Goal: Task Accomplishment & Management: Contribute content

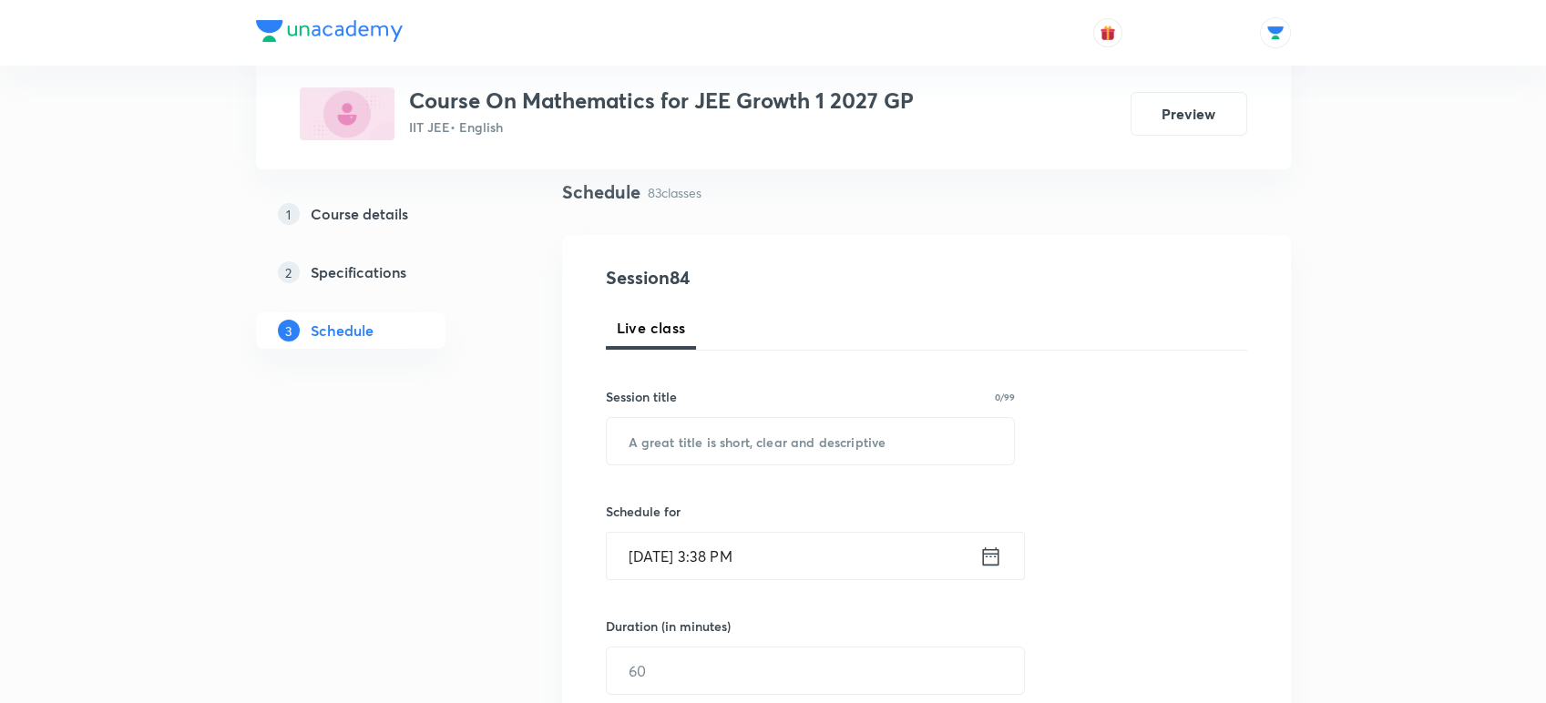
scroll to position [135, 0]
click at [747, 440] on input "text" at bounding box center [811, 436] width 408 height 46
paste input "Straight Lines - 07"
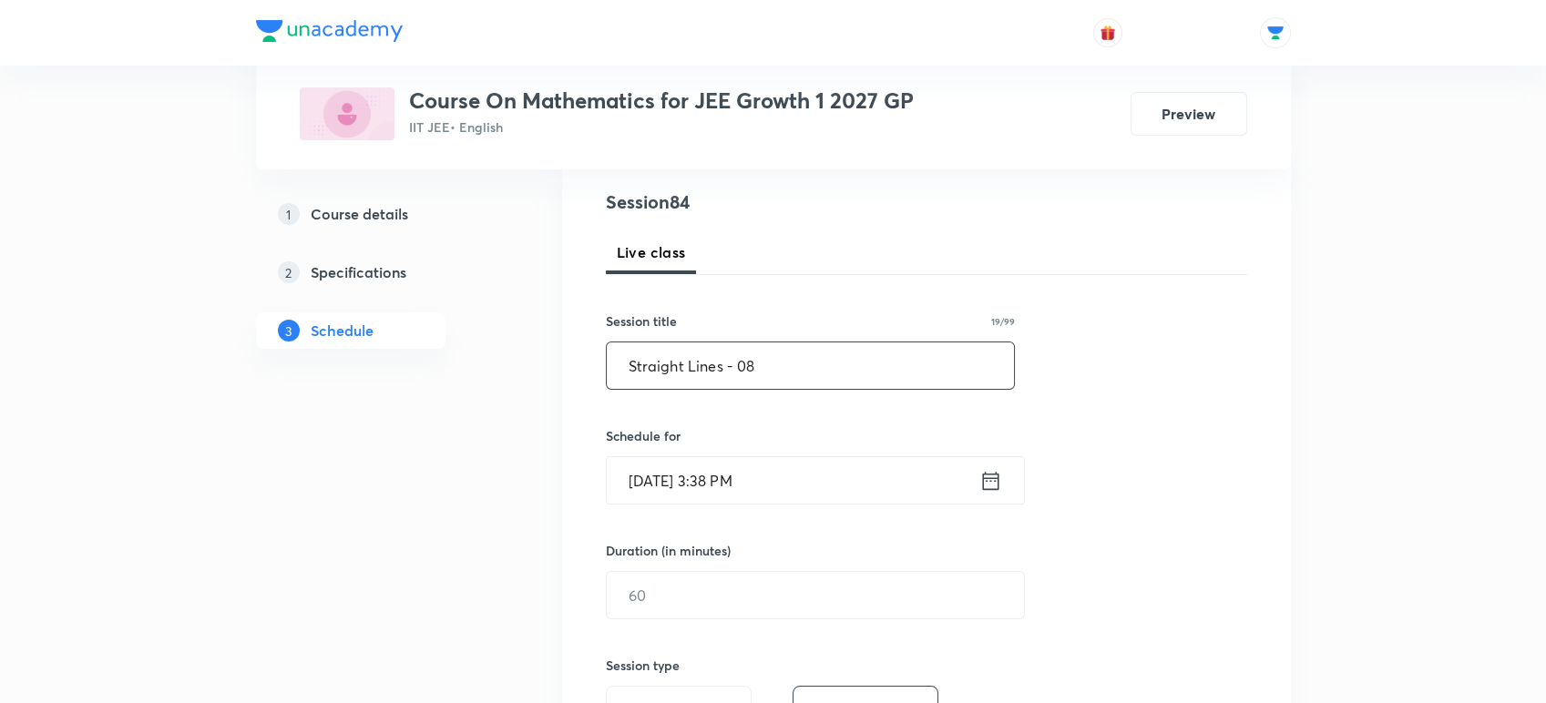
scroll to position [209, 0]
type input "Straight Lines - 08"
click at [991, 481] on icon at bounding box center [990, 478] width 23 height 26
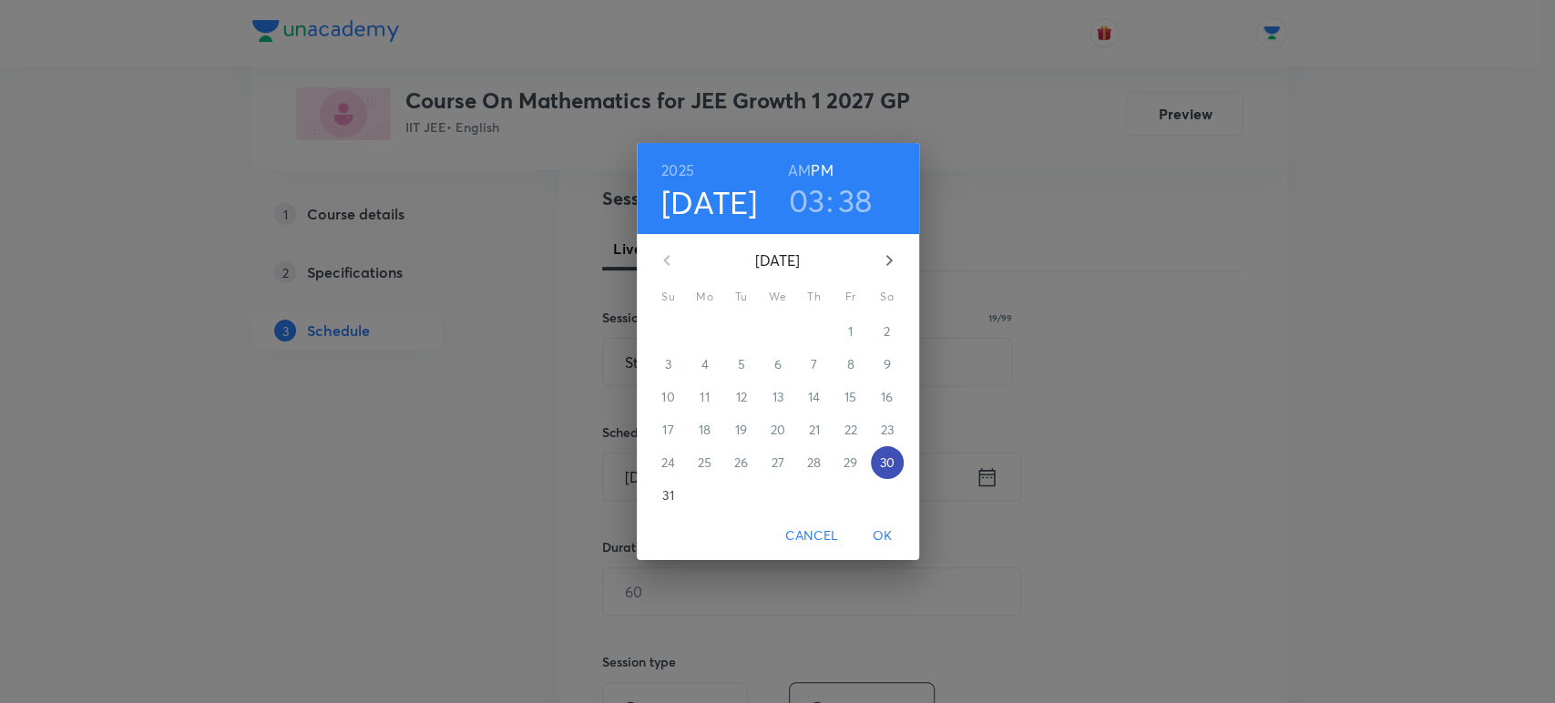
click at [883, 458] on p "30" at bounding box center [886, 463] width 15 height 18
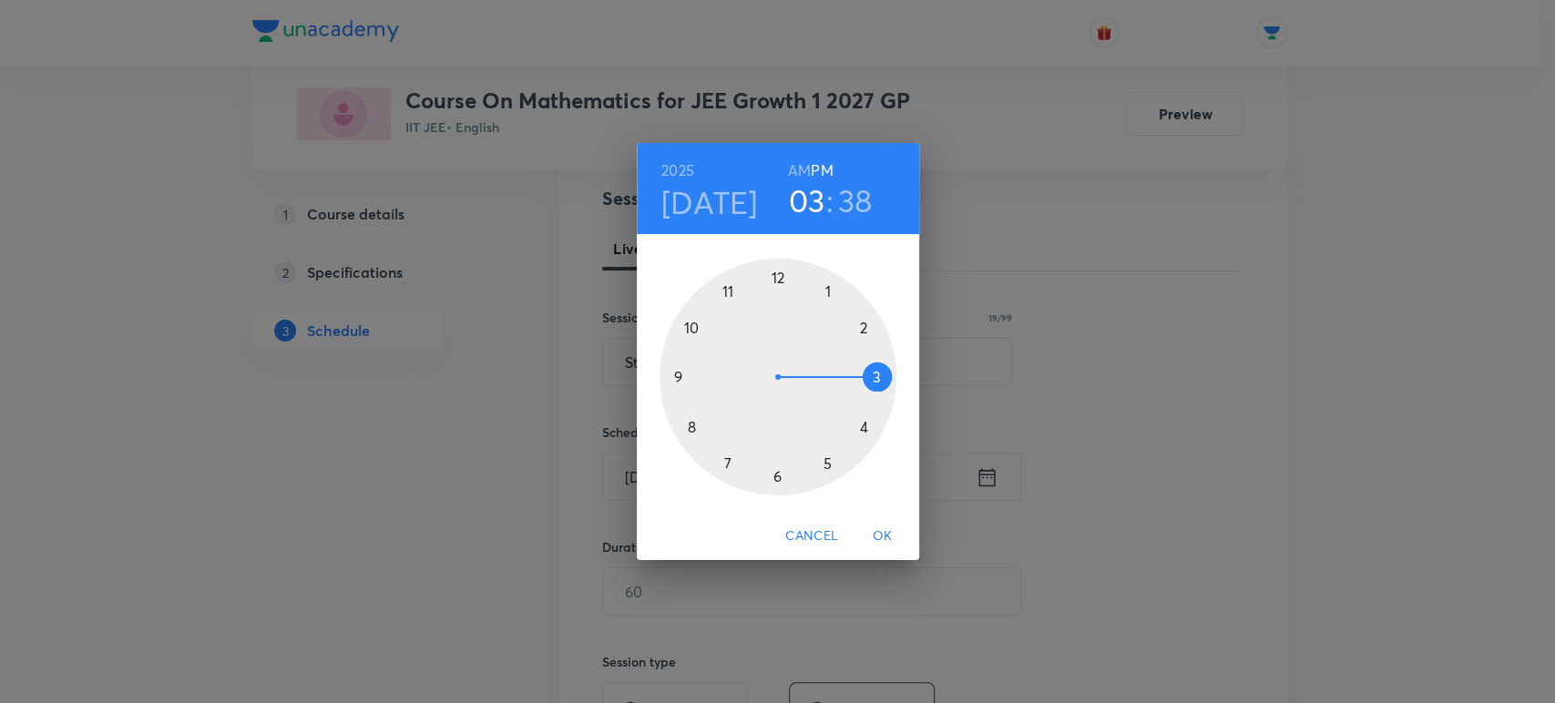
click at [874, 372] on div at bounding box center [778, 377] width 237 height 237
click at [680, 371] on div at bounding box center [778, 377] width 237 height 237
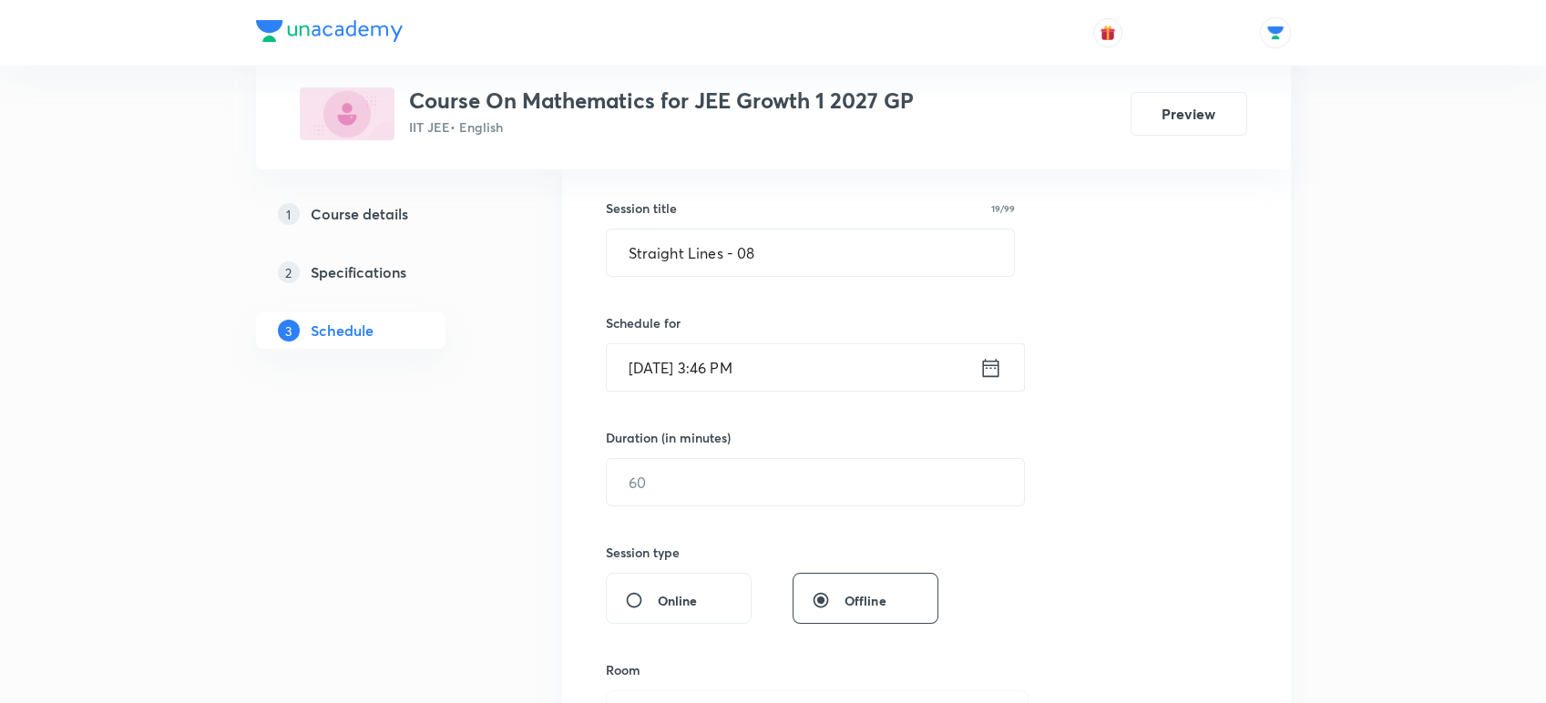
scroll to position [323, 0]
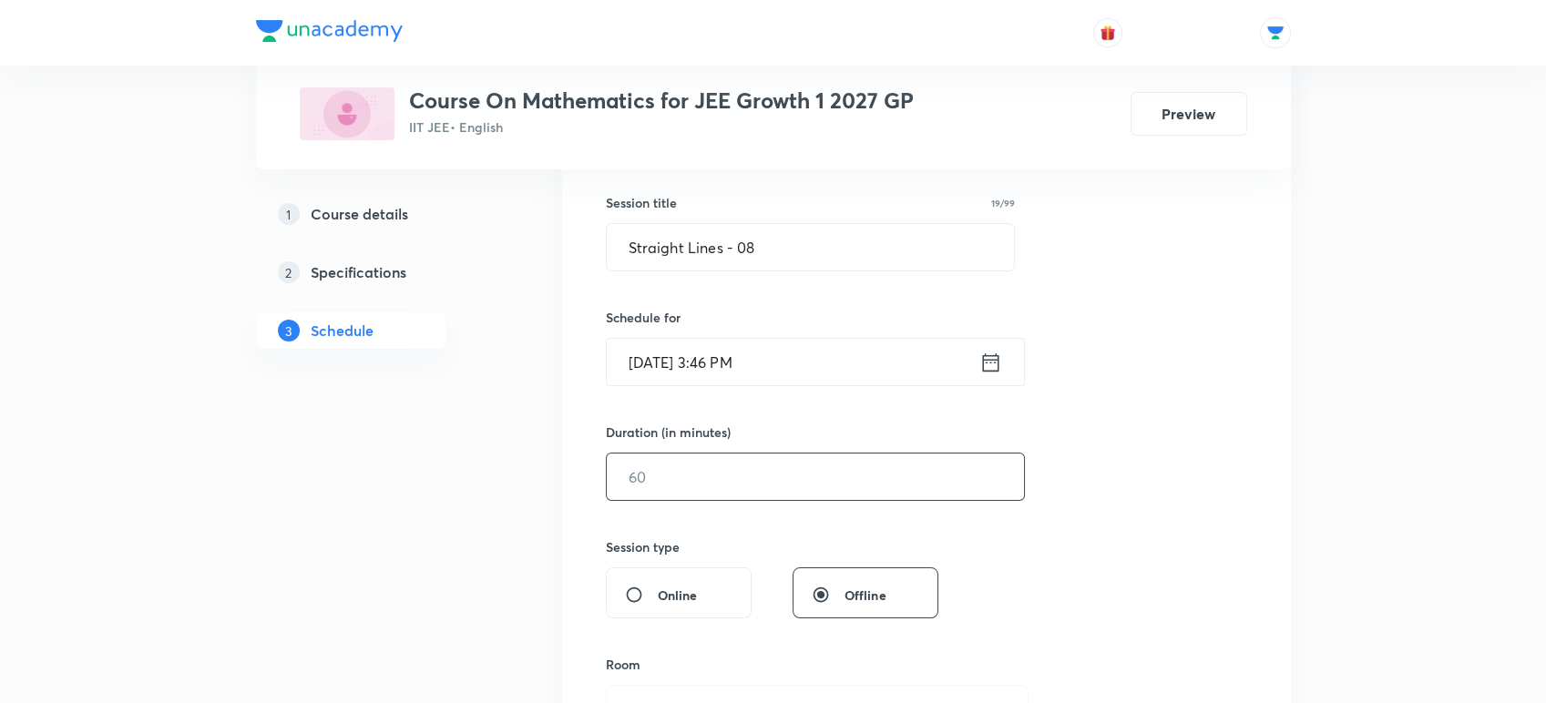
click at [649, 474] on input "text" at bounding box center [815, 477] width 417 height 46
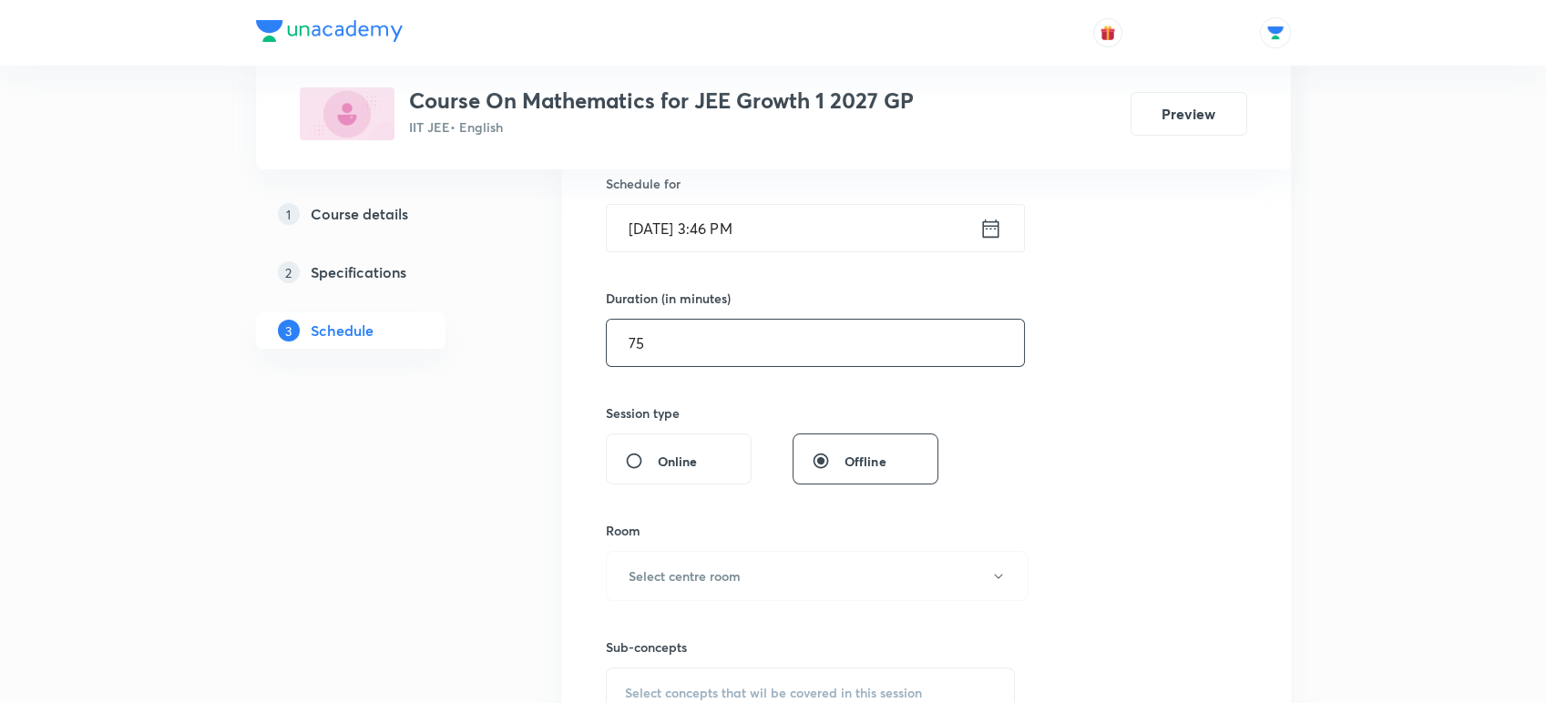
scroll to position [479, 0]
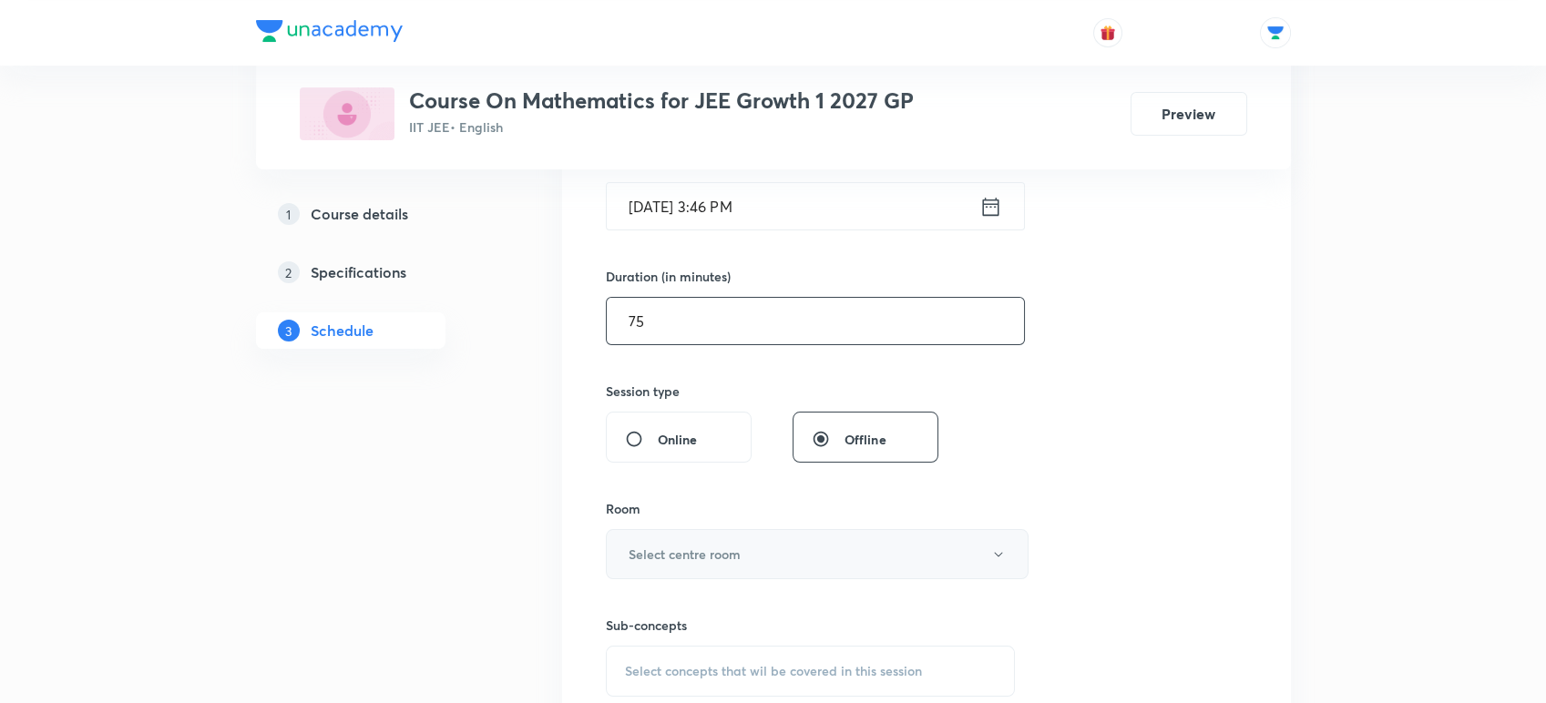
type input "75"
click at [645, 568] on button "Select centre room" at bounding box center [817, 554] width 423 height 50
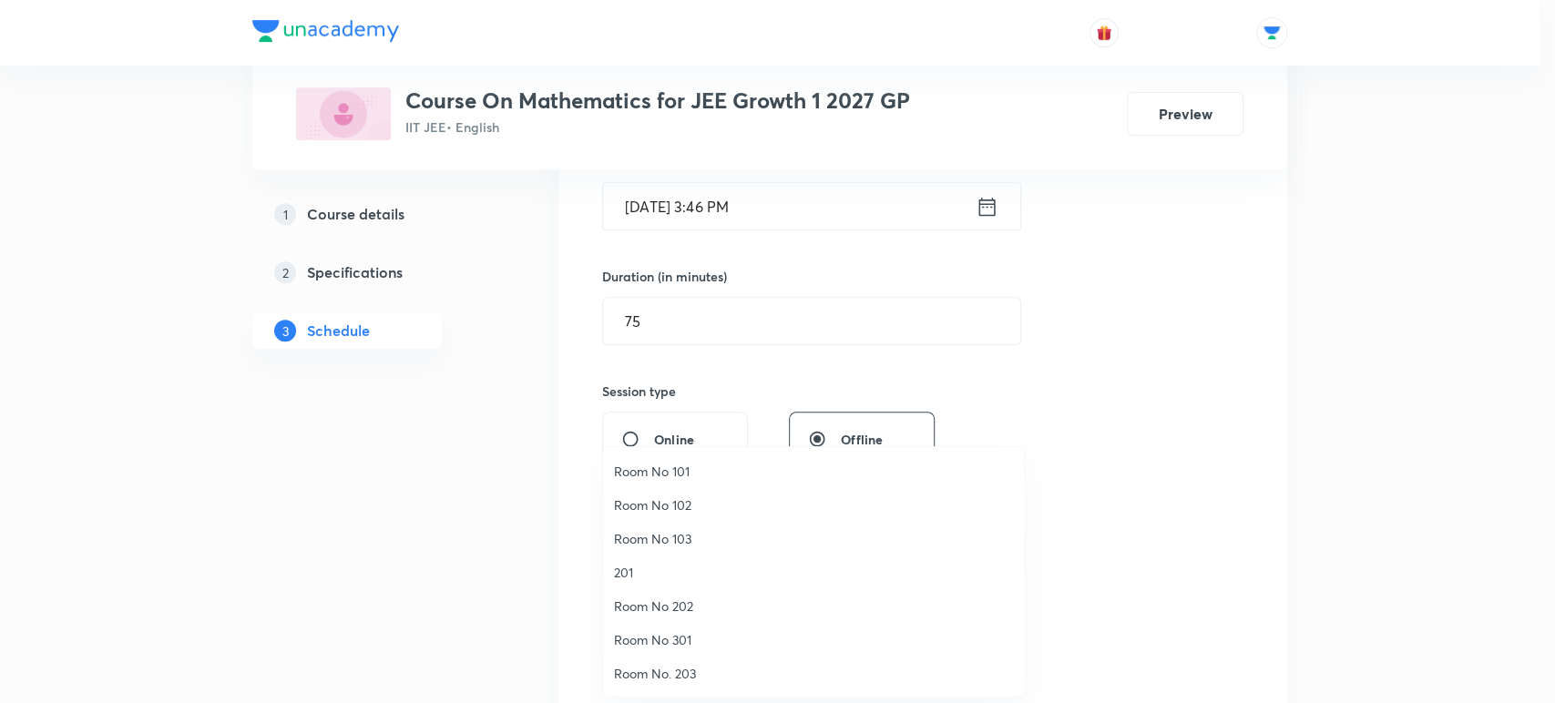
click at [650, 677] on span "Room No. 203" at bounding box center [813, 673] width 399 height 19
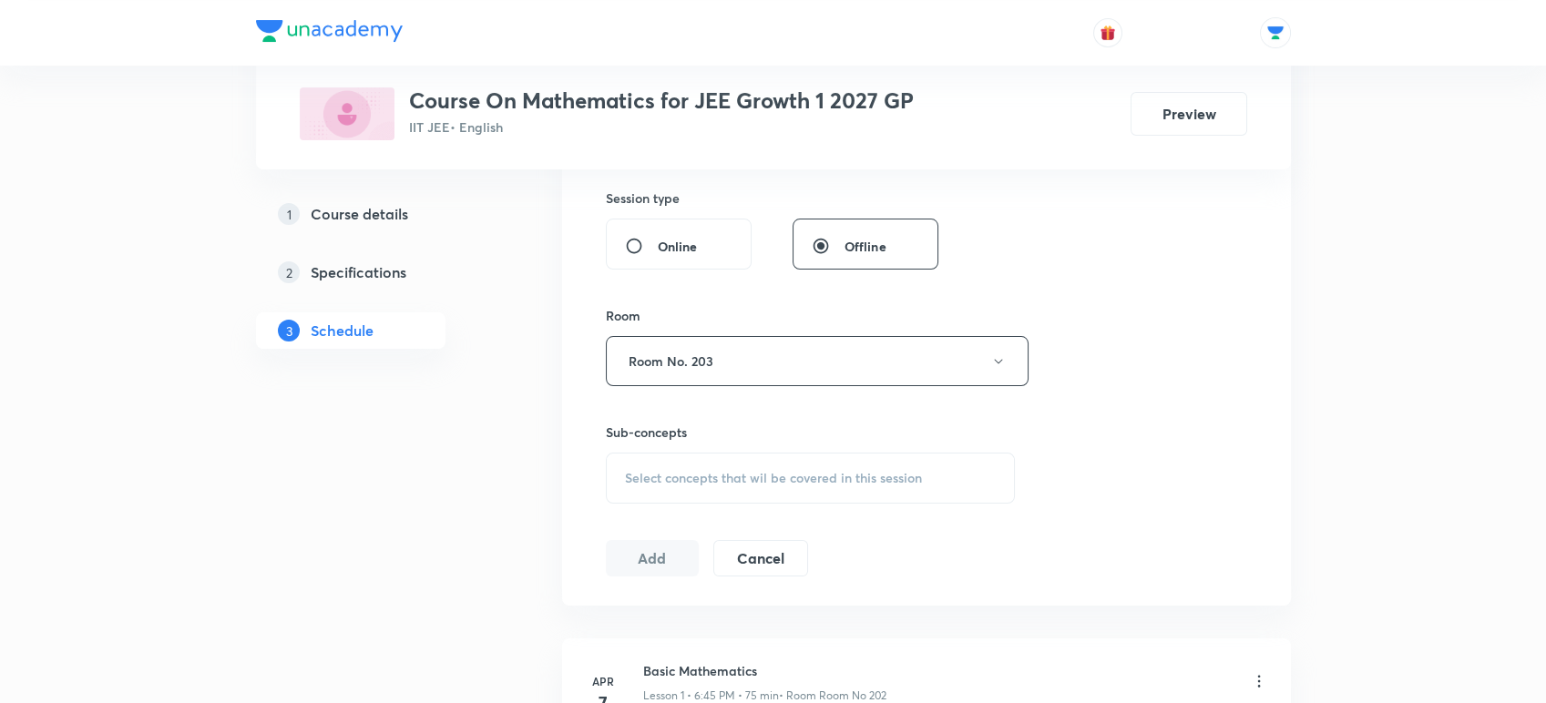
scroll to position [674, 0]
drag, startPoint x: 647, startPoint y: 465, endPoint x: 409, endPoint y: 558, distance: 255.6
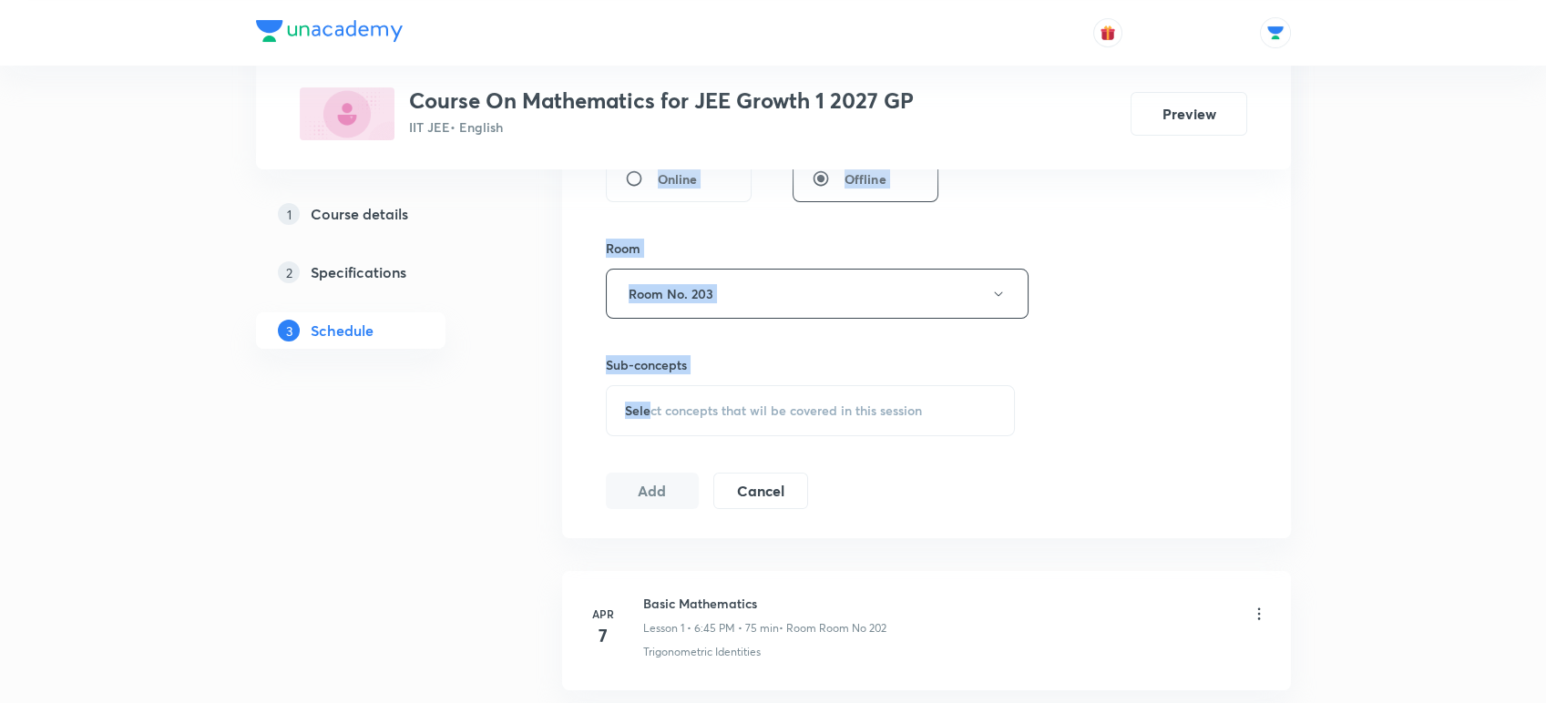
scroll to position [743, 0]
click at [692, 414] on span "Select concepts that wil be covered in this session" at bounding box center [773, 408] width 297 height 15
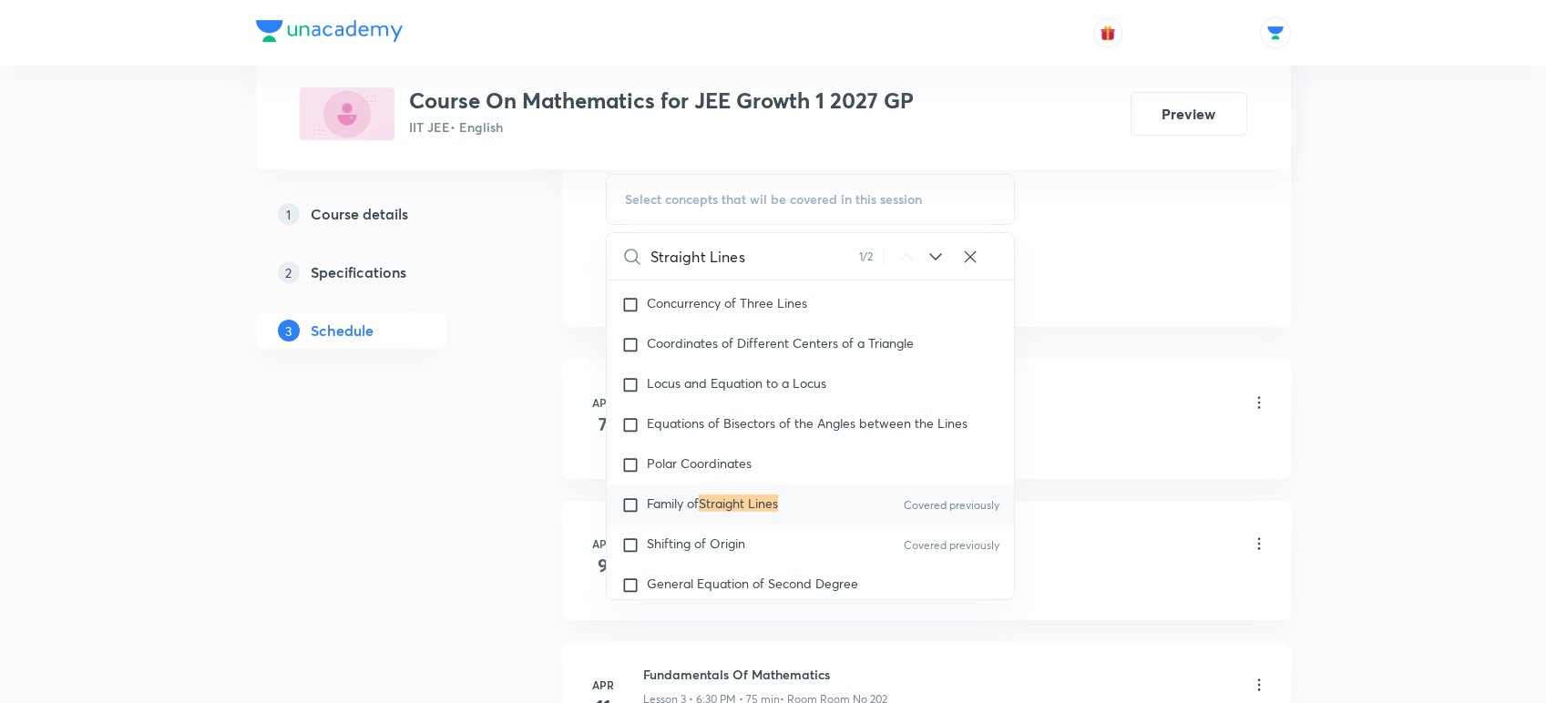
scroll to position [10226, 0]
type input "Straight Lines"
click at [692, 508] on span "Family of" at bounding box center [673, 503] width 52 height 17
checkbox input "true"
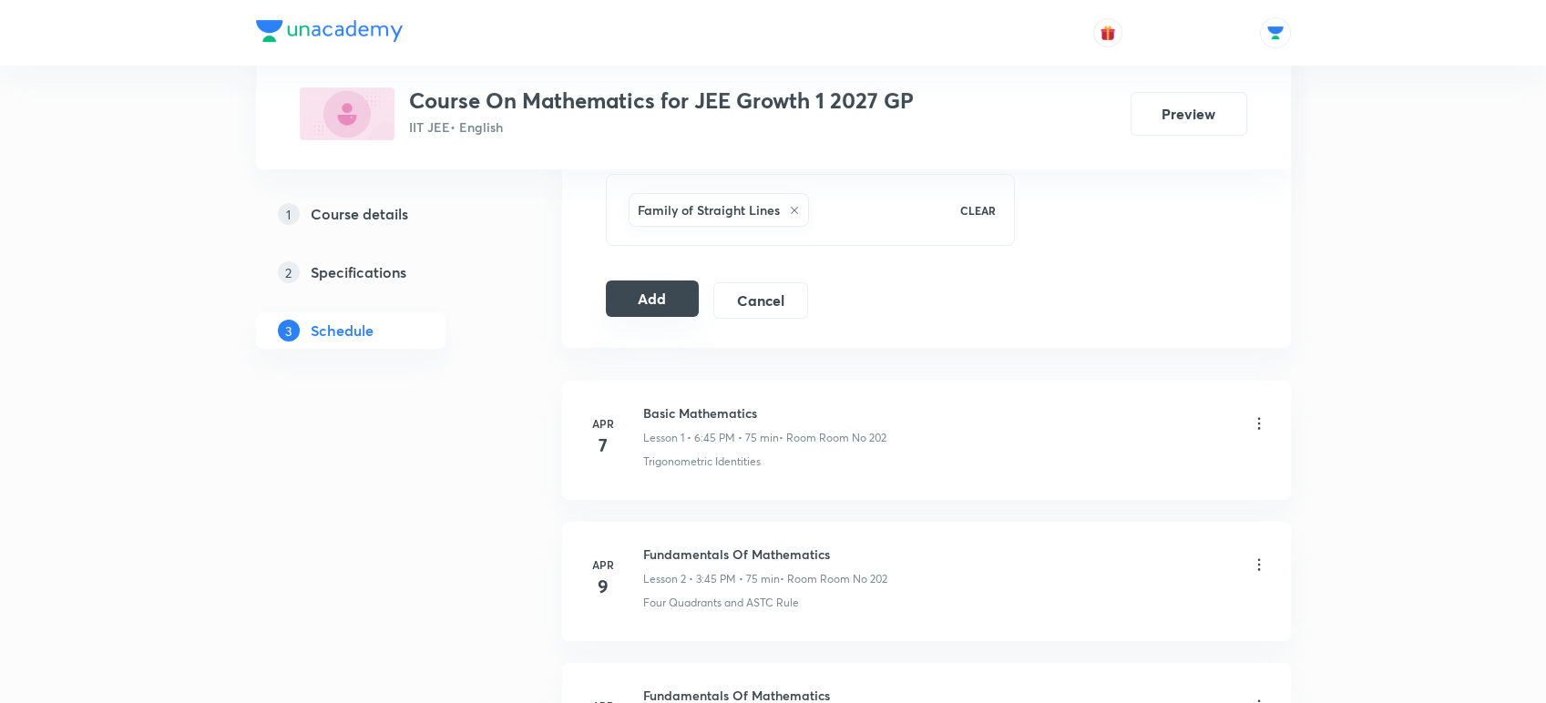
click at [675, 299] on button "Add" at bounding box center [653, 299] width 94 height 36
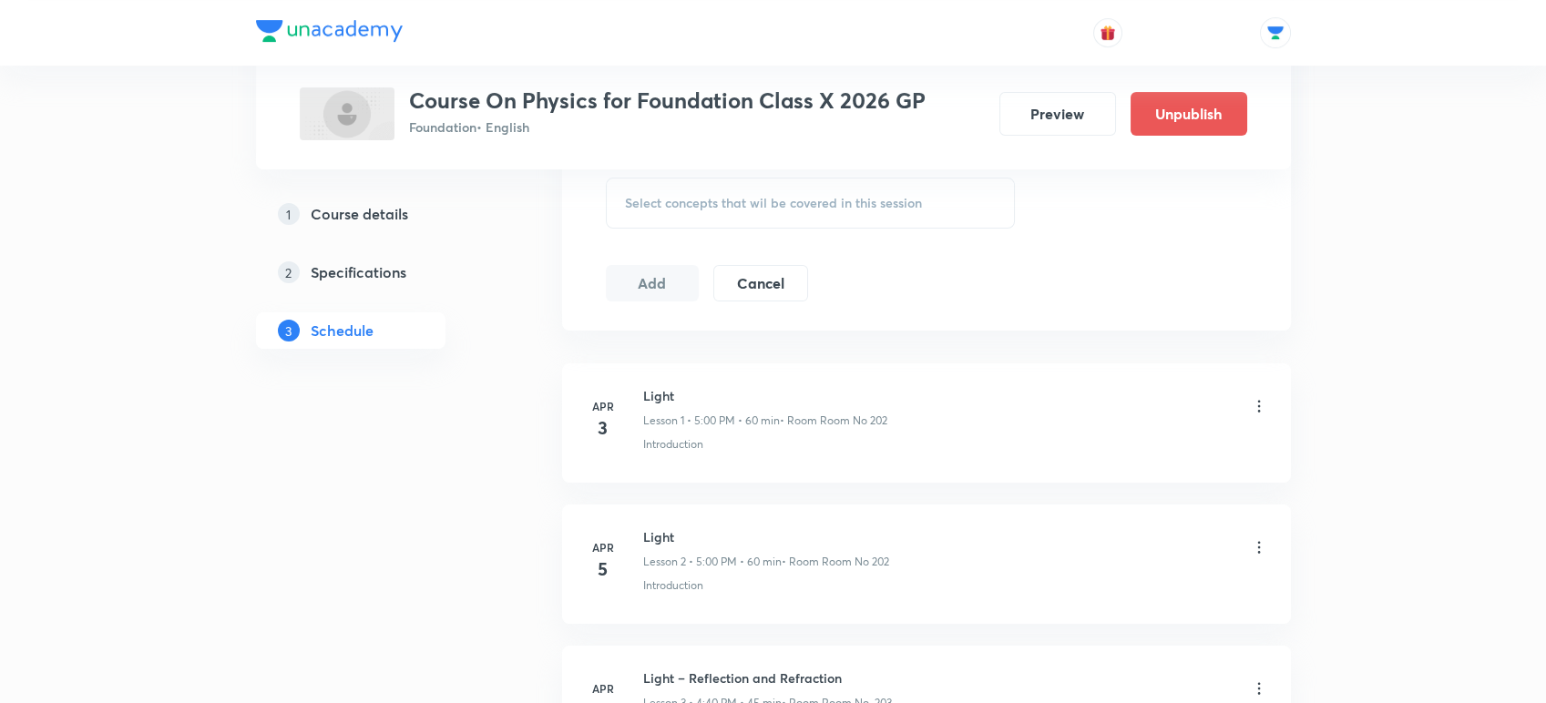
scroll to position [948, 0]
